Goal: Transaction & Acquisition: Purchase product/service

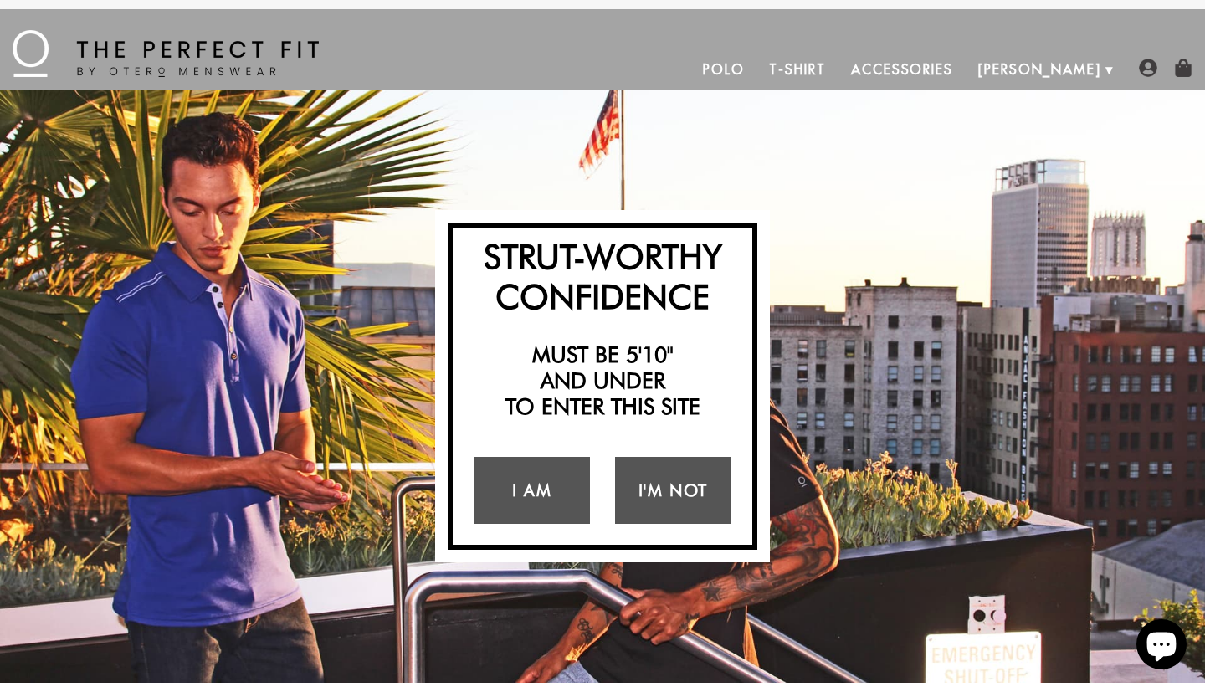
scroll to position [7, 0]
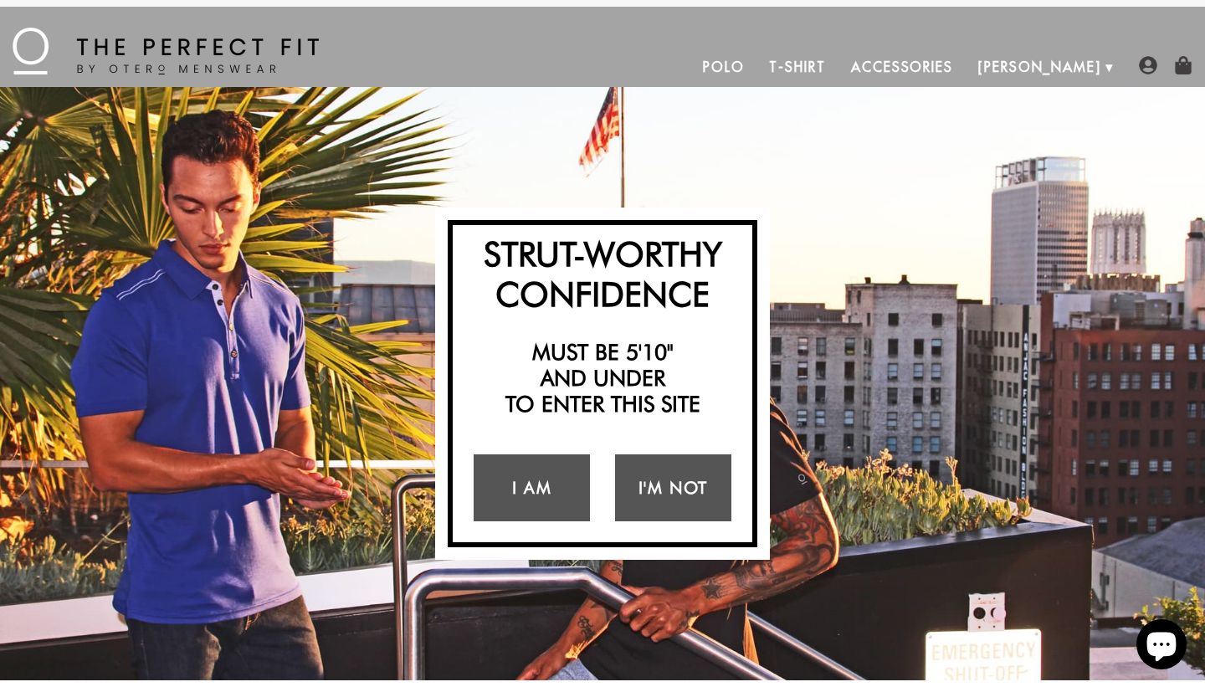
click at [837, 82] on link "T-Shirt" at bounding box center [796, 67] width 81 height 40
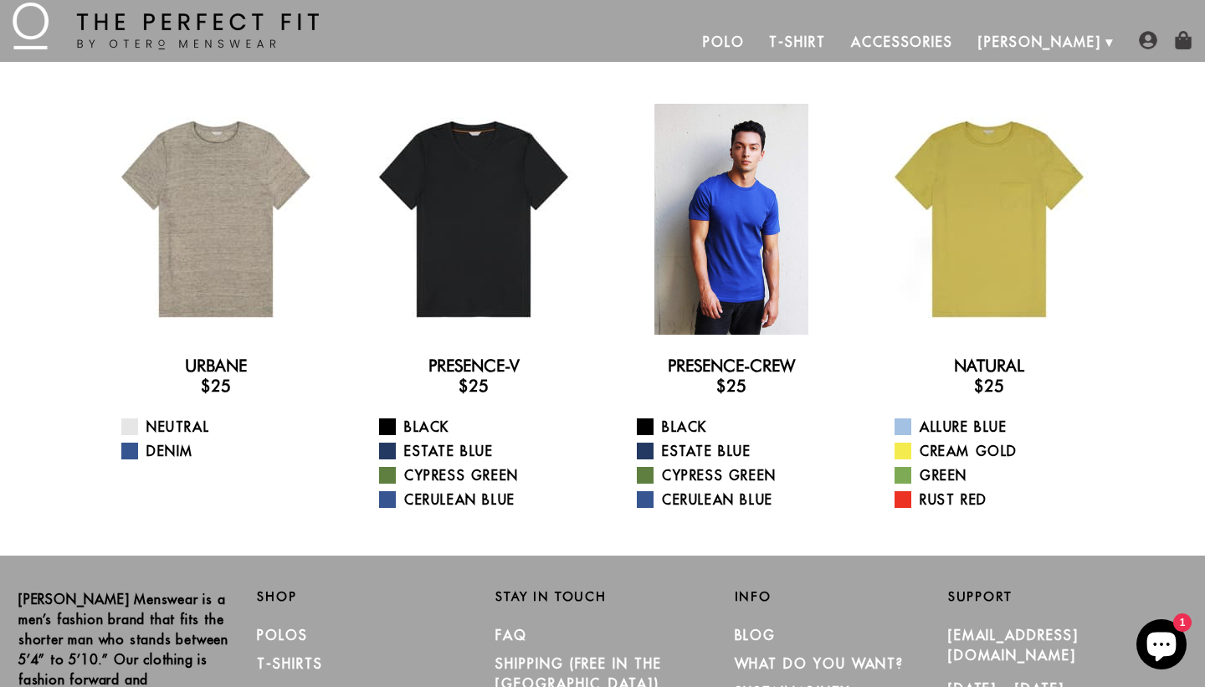
scroll to position [30, 0]
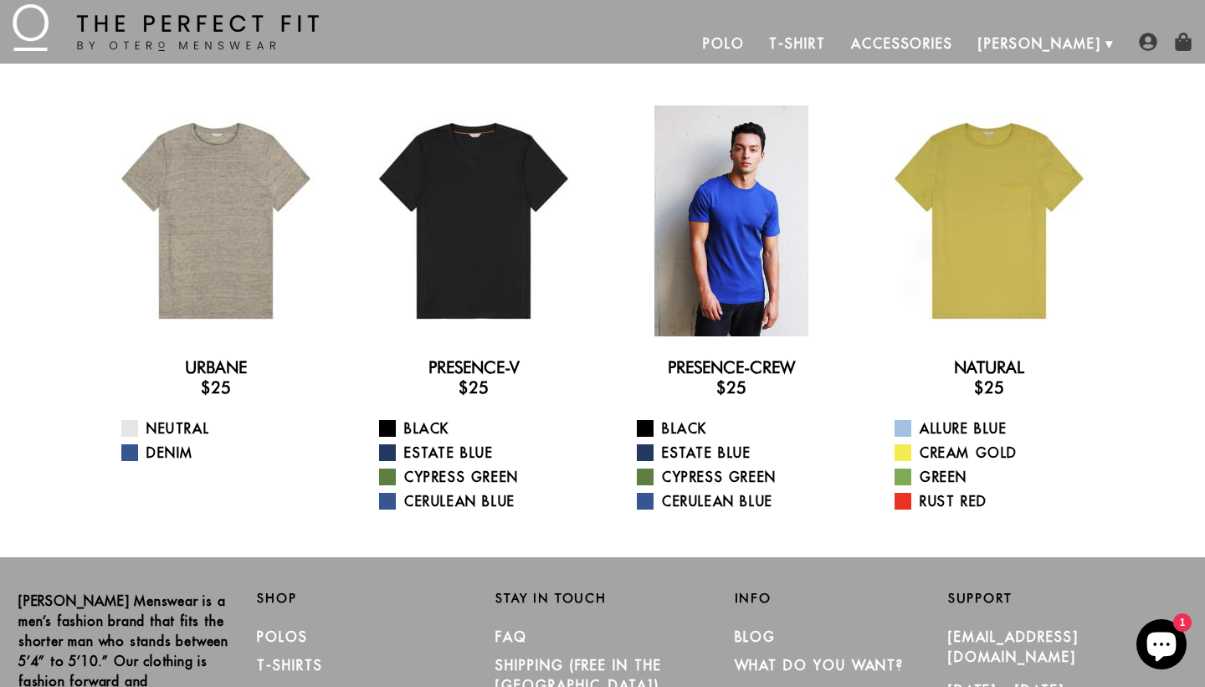
click at [768, 214] on div at bounding box center [731, 220] width 231 height 231
